Goal: Task Accomplishment & Management: Use online tool/utility

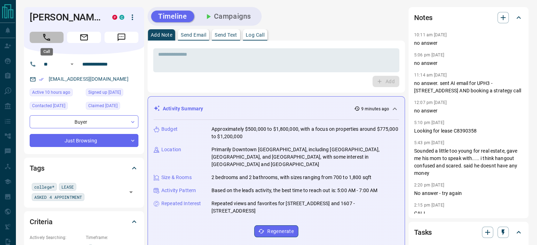
click at [44, 35] on icon "Call" at bounding box center [46, 37] width 7 height 7
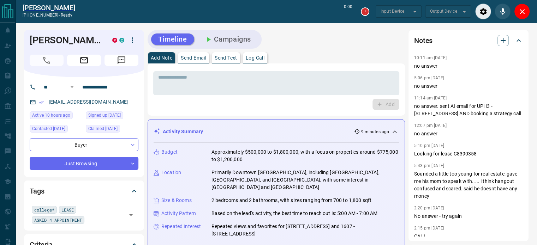
scroll to position [106, 0]
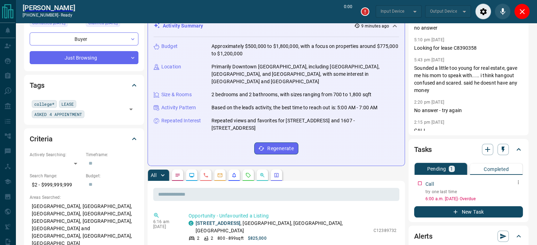
type input "*******"
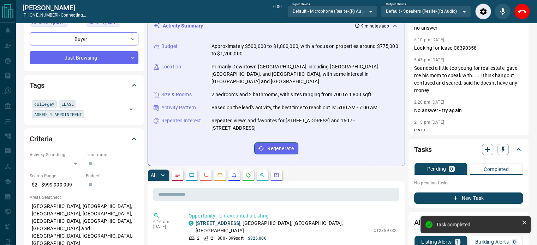
scroll to position [0, 0]
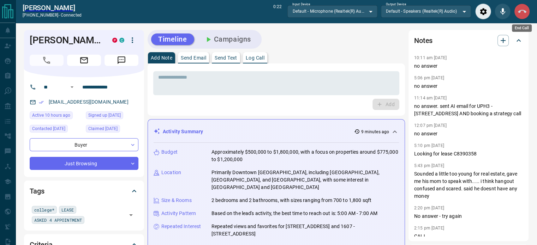
click at [521, 11] on icon "End Call" at bounding box center [522, 11] width 8 height 8
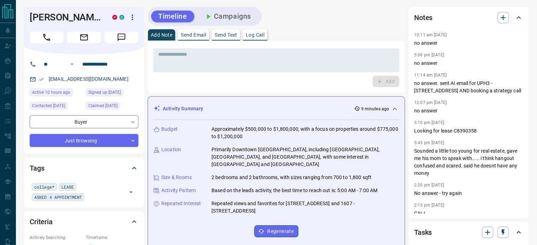
click at [251, 29] on button "Log Call" at bounding box center [255, 34] width 24 height 11
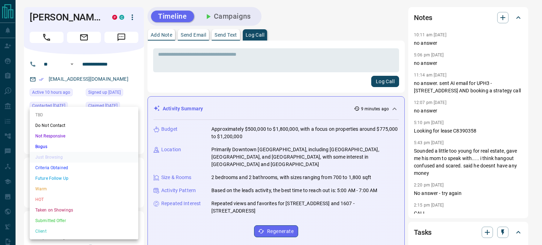
click at [58, 137] on li "Not Responsive" at bounding box center [84, 136] width 109 height 11
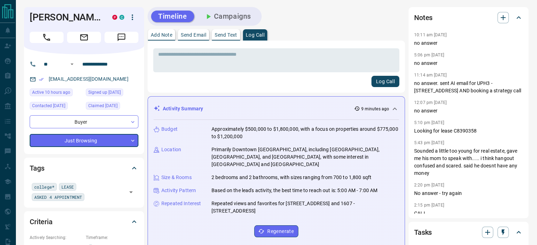
type input "*"
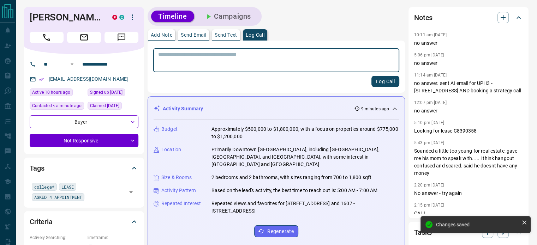
click at [212, 53] on textarea at bounding box center [276, 61] width 236 height 18
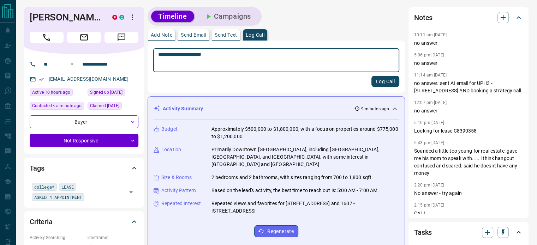
type textarea "**********"
click at [378, 85] on button "Log Call" at bounding box center [385, 81] width 28 height 11
